Goal: Task Accomplishment & Management: Manage account settings

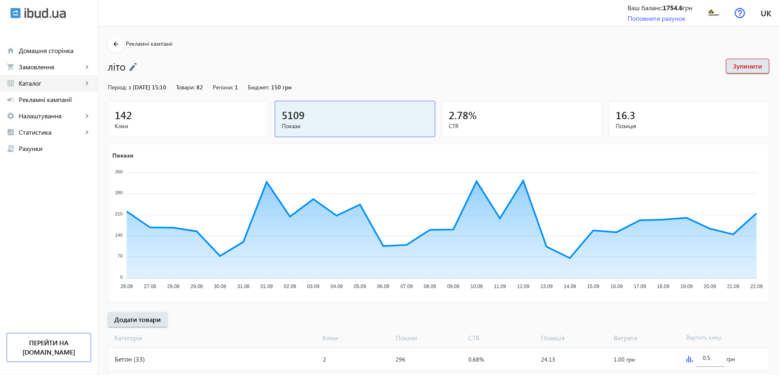
click at [39, 87] on span "Каталог" at bounding box center [51, 83] width 64 height 8
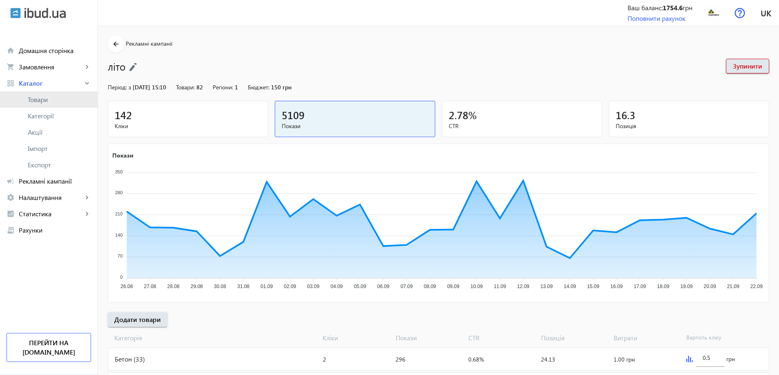
click at [45, 101] on span "Товари" at bounding box center [59, 100] width 63 height 8
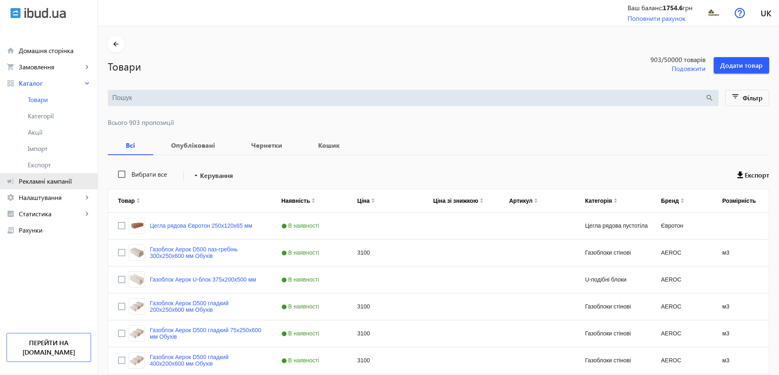
click at [40, 181] on span "Рекламні кампанії" at bounding box center [55, 181] width 72 height 8
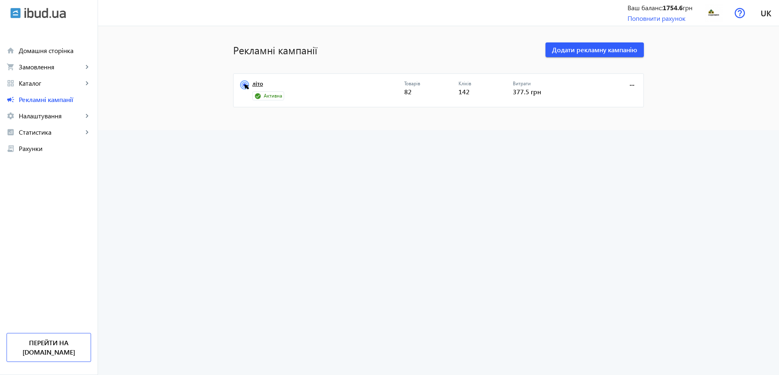
click at [253, 85] on link "літо" at bounding box center [328, 85] width 152 height 11
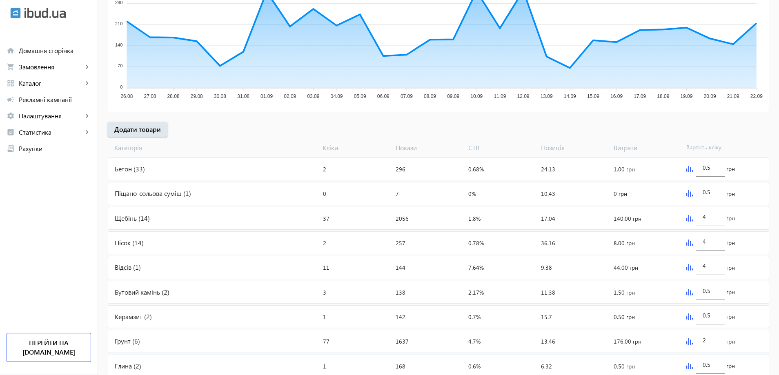
scroll to position [277, 0]
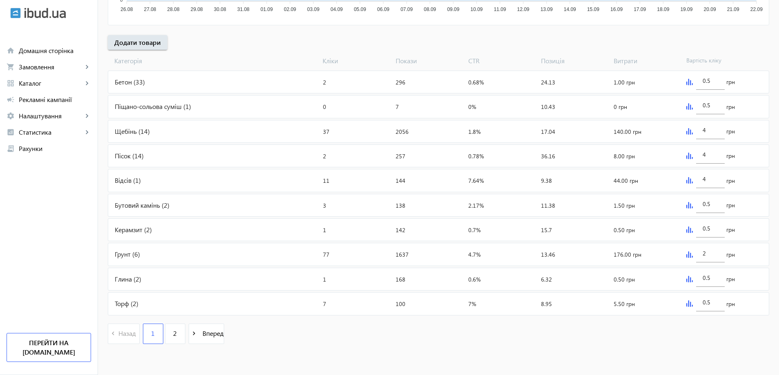
click at [130, 134] on div "Щебінь (14)" at bounding box center [214, 131] width 212 height 22
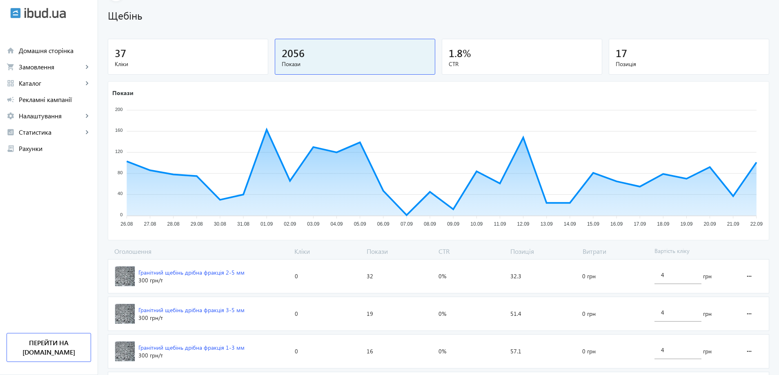
scroll to position [204, 0]
